Goal: Book appointment/travel/reservation

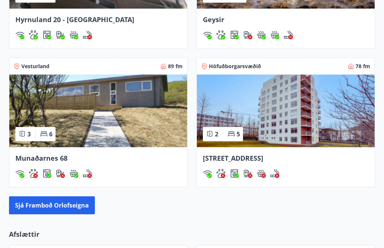
scroll to position [667, 0]
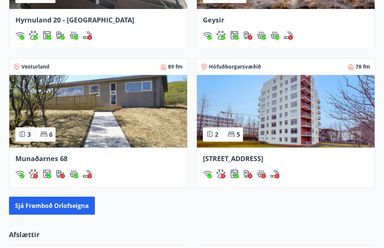
click at [118, 116] on img at bounding box center [98, 111] width 178 height 73
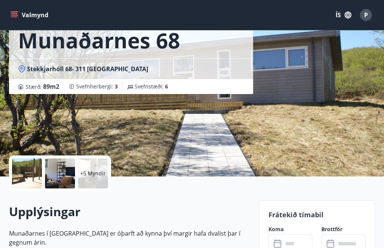
scroll to position [87, 0]
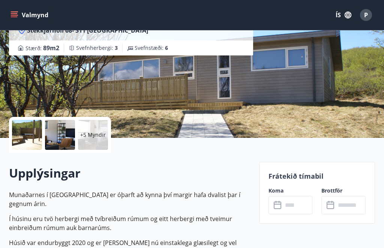
click at [296, 208] on input "text" at bounding box center [298, 205] width 30 height 18
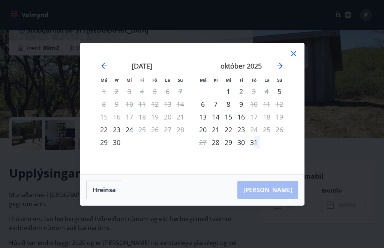
click at [283, 70] on icon "Move forward to switch to the next month." at bounding box center [279, 65] width 9 height 9
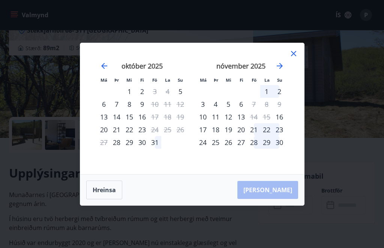
click at [104, 69] on icon "Move backward to switch to the previous month." at bounding box center [104, 66] width 6 height 6
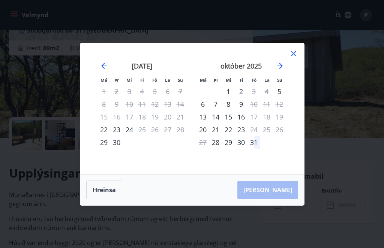
click at [294, 56] on icon at bounding box center [293, 53] width 5 height 5
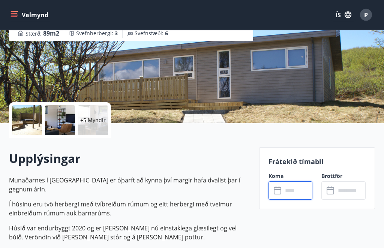
scroll to position [102, 0]
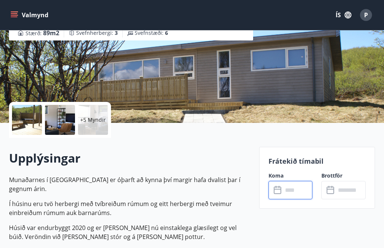
click at [298, 189] on input "text" at bounding box center [298, 190] width 30 height 18
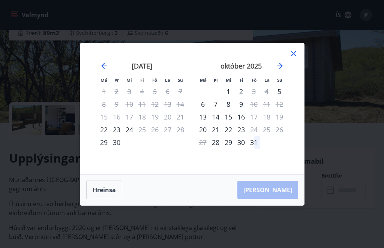
click at [297, 58] on icon at bounding box center [293, 53] width 9 height 9
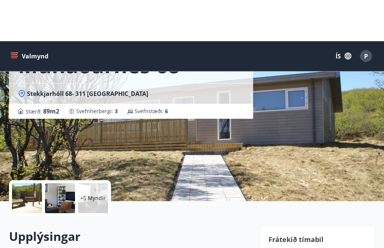
scroll to position [0, 0]
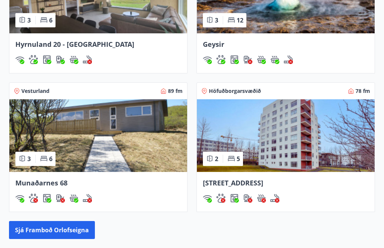
scroll to position [645, 0]
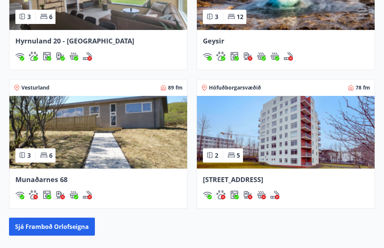
click at [80, 227] on button "Sjá framboð orlofseigna" at bounding box center [52, 227] width 86 height 18
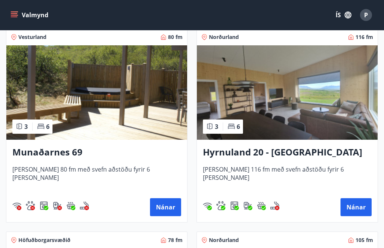
scroll to position [544, 0]
click at [170, 205] on button "Nánar" at bounding box center [165, 208] width 31 height 18
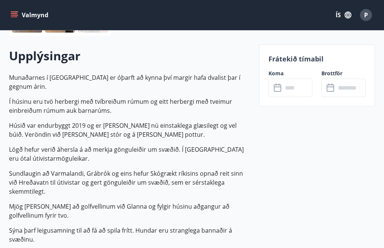
scroll to position [212, 0]
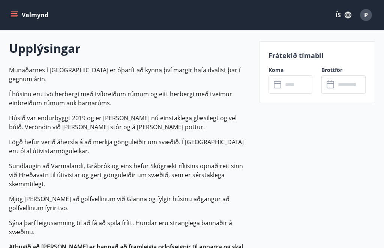
click at [297, 84] on input "text" at bounding box center [298, 84] width 30 height 18
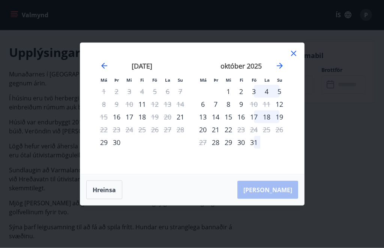
scroll to position [209, 0]
click at [295, 56] on icon at bounding box center [293, 53] width 5 height 5
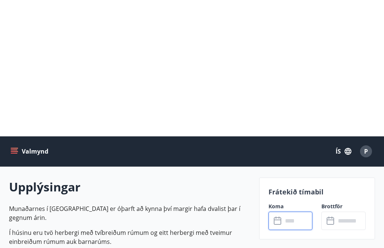
scroll to position [0, 0]
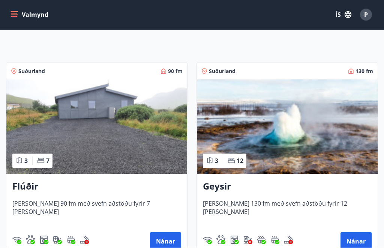
scroll to position [121, 0]
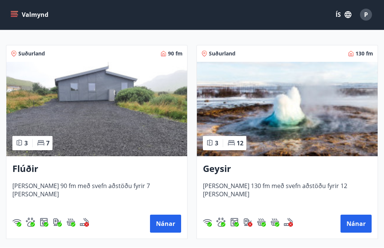
click at [141, 118] on img at bounding box center [96, 109] width 181 height 94
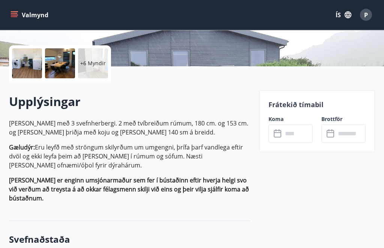
click at [294, 135] on input "text" at bounding box center [298, 134] width 30 height 18
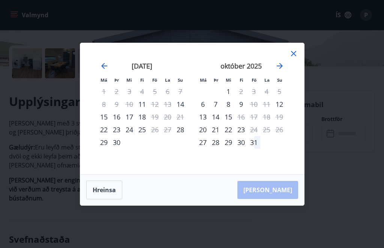
click at [297, 58] on icon at bounding box center [293, 53] width 9 height 9
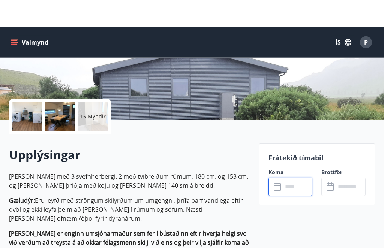
scroll to position [0, 0]
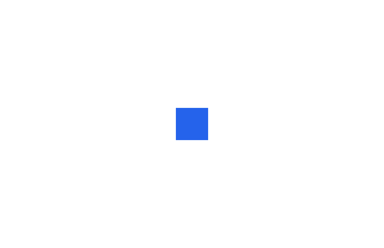
scroll to position [0, 0]
